Goal: Unclear

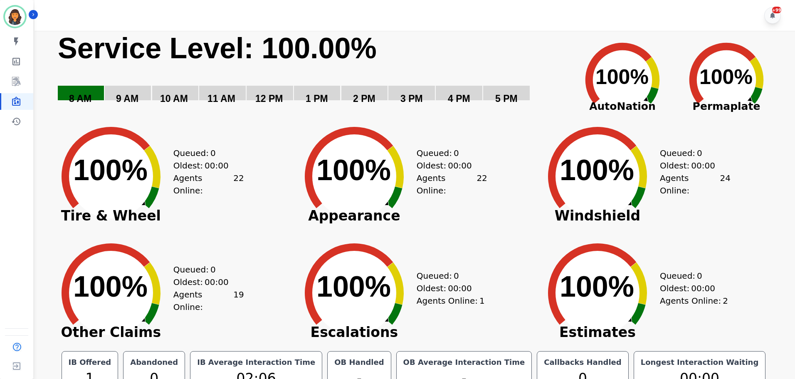
scroll to position [19, 0]
